Goal: Find specific page/section: Find specific page/section

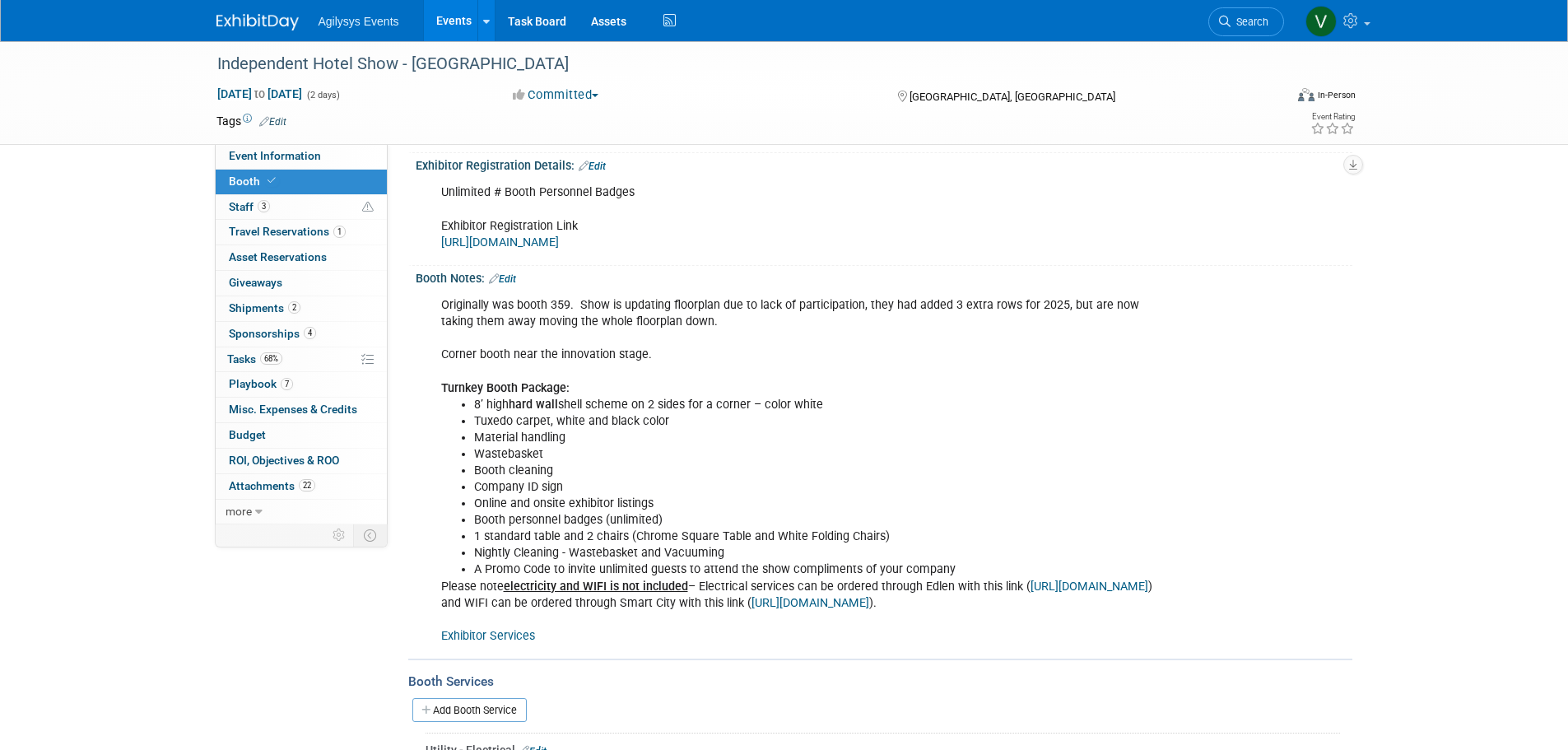
click at [270, 21] on img at bounding box center [257, 22] width 82 height 16
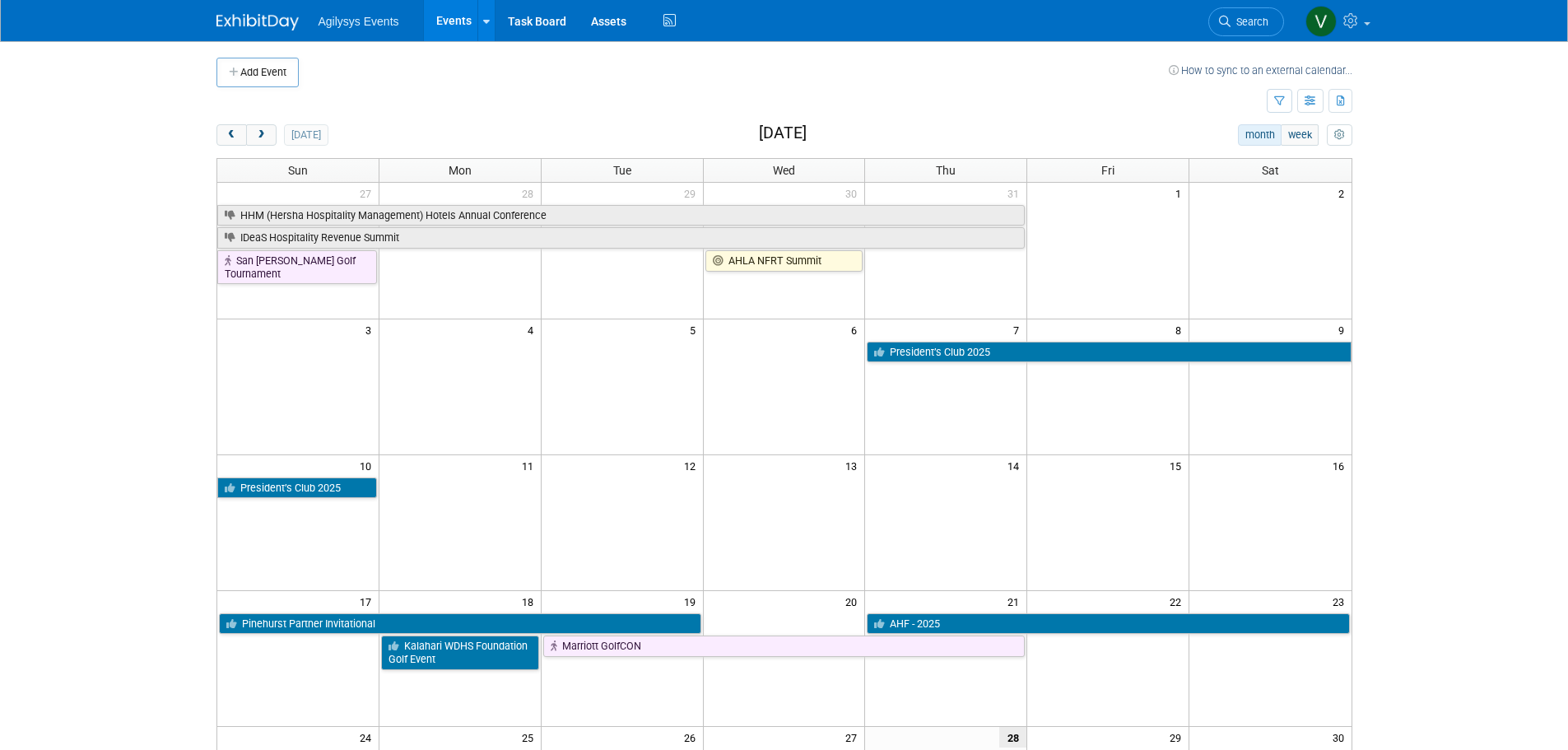
click at [341, 17] on span "Agilysys Events" at bounding box center [358, 22] width 81 height 13
click at [265, 21] on img at bounding box center [257, 22] width 82 height 16
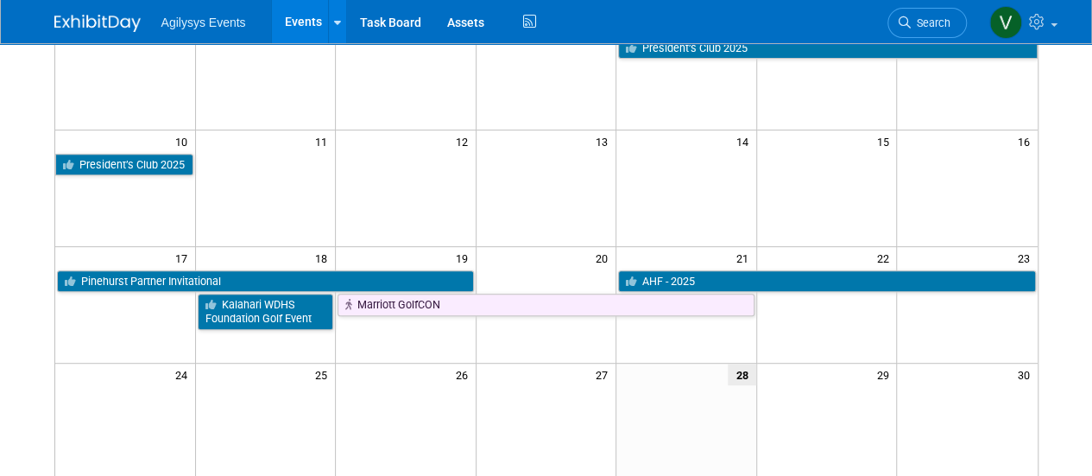
scroll to position [85, 0]
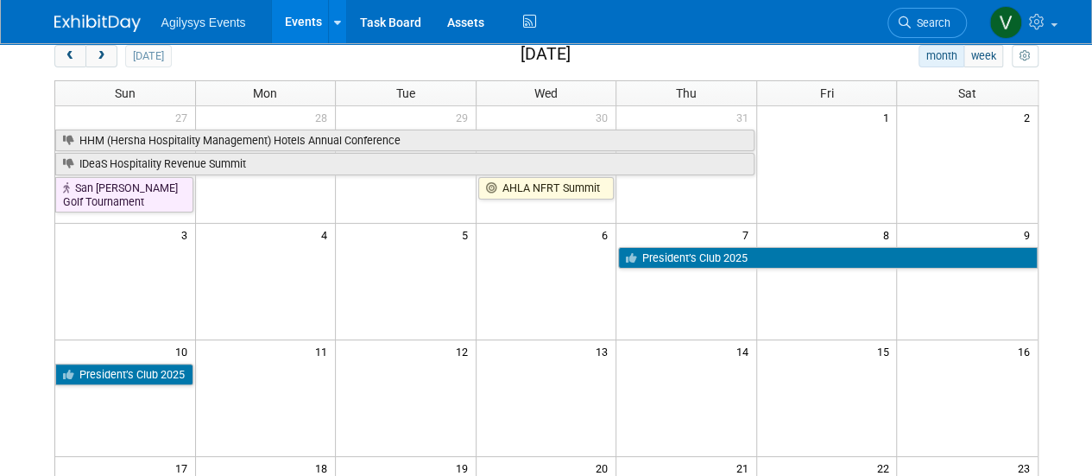
click at [115, 19] on img at bounding box center [97, 23] width 86 height 17
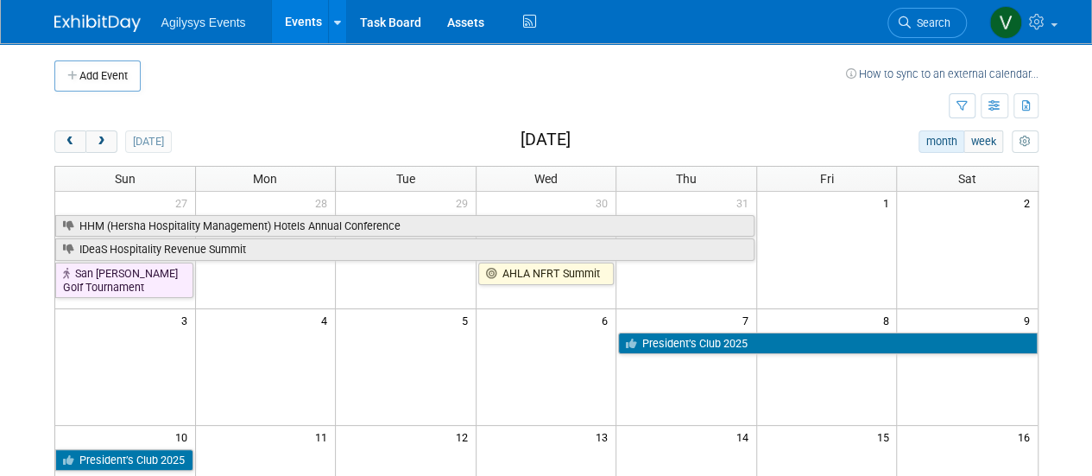
click at [107, 9] on link at bounding box center [107, 15] width 107 height 14
click at [104, 138] on span "next" at bounding box center [101, 141] width 13 height 11
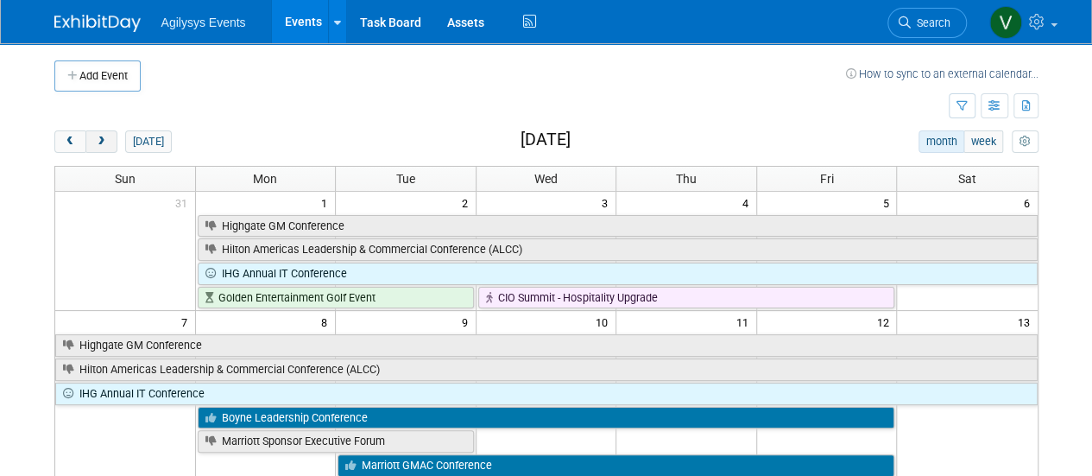
click at [106, 142] on span "next" at bounding box center [101, 141] width 13 height 11
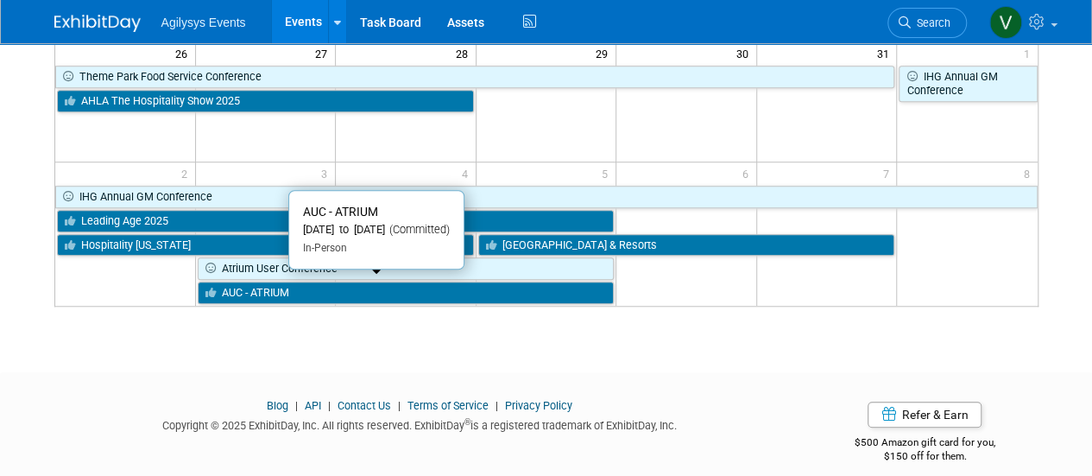
scroll to position [642, 0]
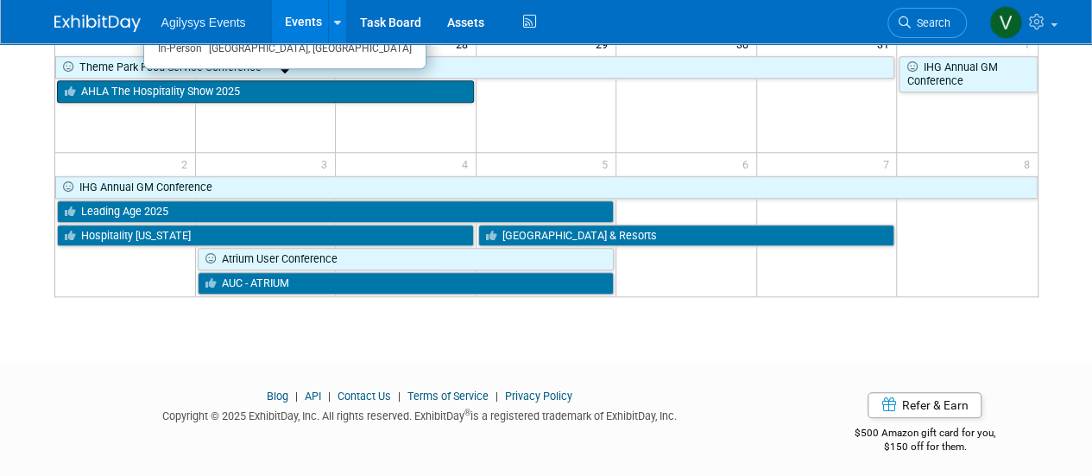
click at [273, 85] on link "AHLA The Hospitality Show 2025" at bounding box center [265, 91] width 417 height 22
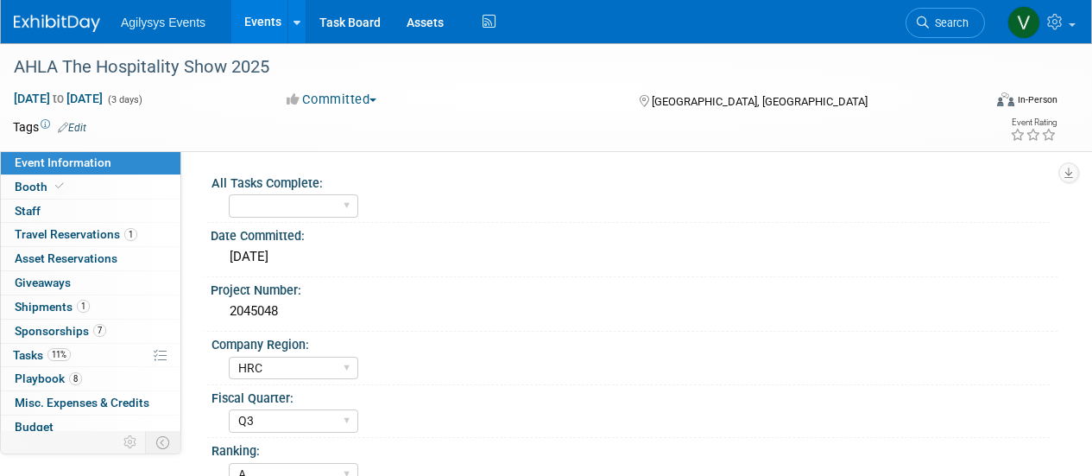
select select "HRC"
select select "Q3"
select select "A"
select select "Yes"
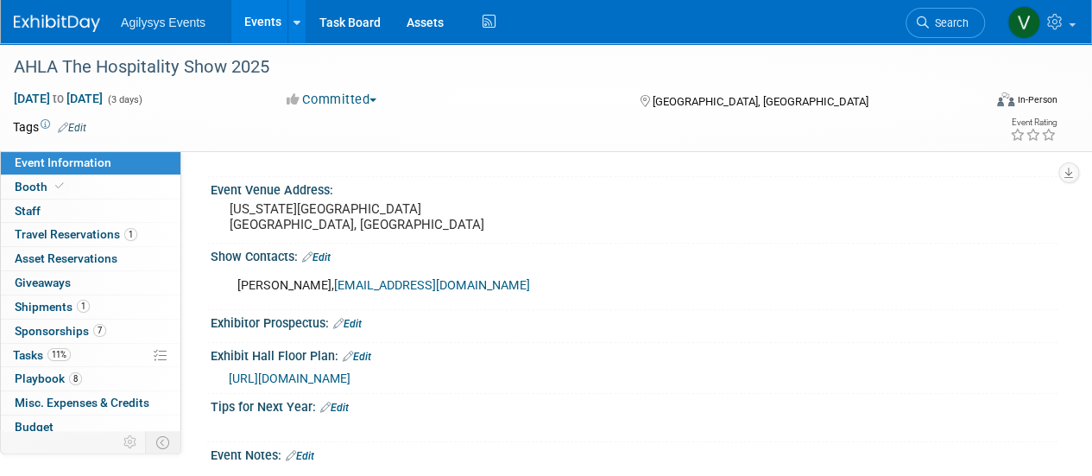
scroll to position [691, 0]
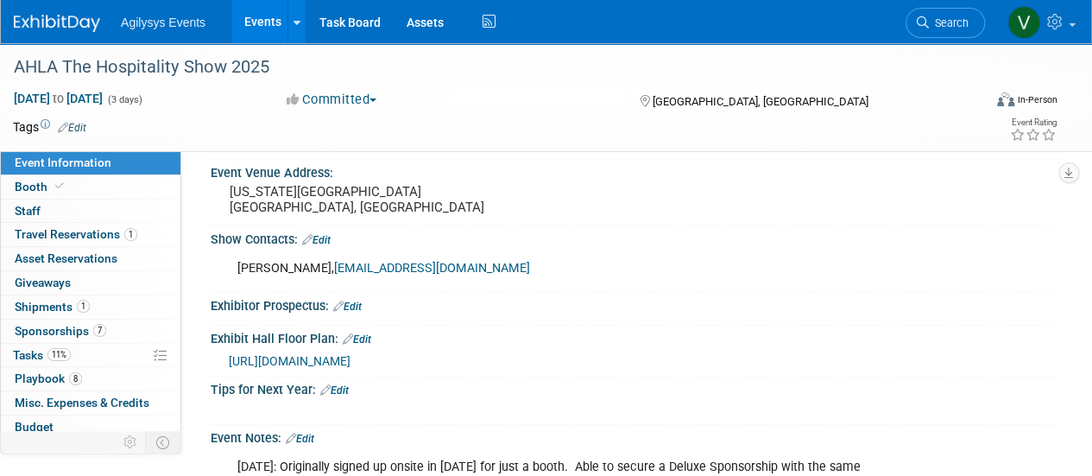
click at [351, 354] on span "[URL][DOMAIN_NAME]" at bounding box center [290, 361] width 122 height 14
